Goal: Entertainment & Leisure: Consume media (video, audio)

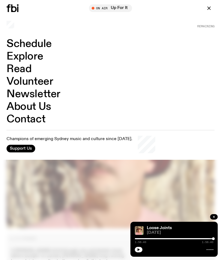
click at [38, 51] on link "Explore" at bounding box center [25, 56] width 37 height 10
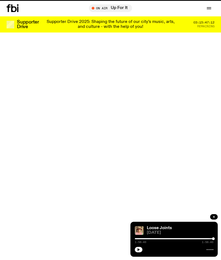
click at [205, 9] on button "button" at bounding box center [209, 8] width 11 height 8
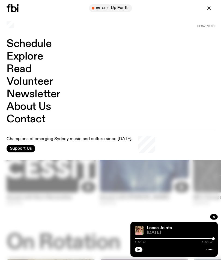
click at [42, 44] on link "Schedule" at bounding box center [29, 44] width 45 height 10
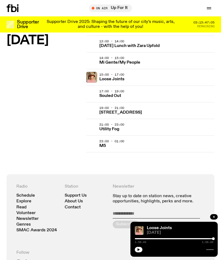
scroll to position [1243, 0]
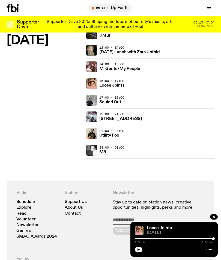
click at [116, 100] on h3 "Souled Out" at bounding box center [110, 102] width 22 height 4
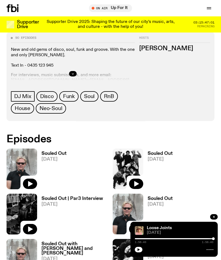
scroll to position [208, 0]
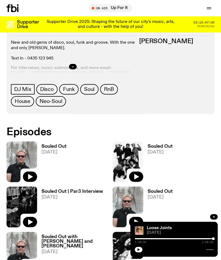
click at [30, 178] on icon "button" at bounding box center [30, 176] width 5 height 5
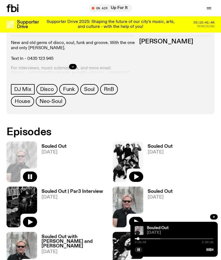
click at [137, 178] on icon "button" at bounding box center [136, 176] width 5 height 5
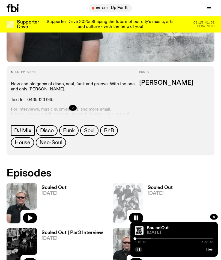
scroll to position [170, 0]
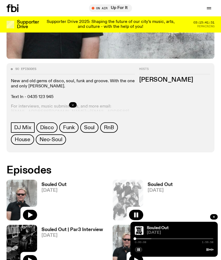
click at [30, 211] on button "button" at bounding box center [30, 215] width 14 height 10
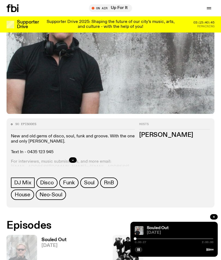
scroll to position [0, 0]
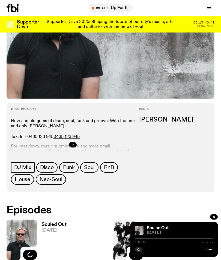
scroll to position [160, 0]
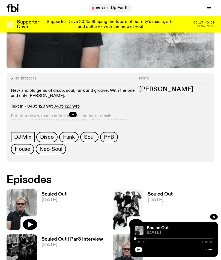
click at [33, 226] on icon "button" at bounding box center [30, 224] width 7 height 7
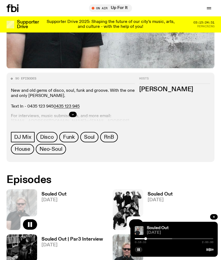
click at [35, 221] on button "button" at bounding box center [30, 224] width 14 height 10
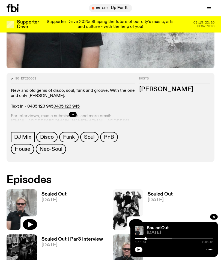
click at [35, 226] on button "button" at bounding box center [30, 224] width 14 height 10
